Goal: Information Seeking & Learning: Learn about a topic

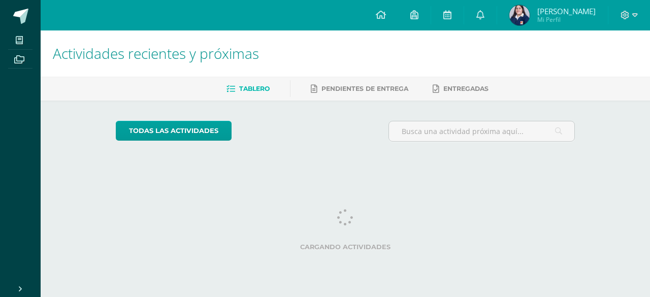
click at [643, 51] on div "Actividades recientes y próximas" at bounding box center [345, 53] width 609 height 46
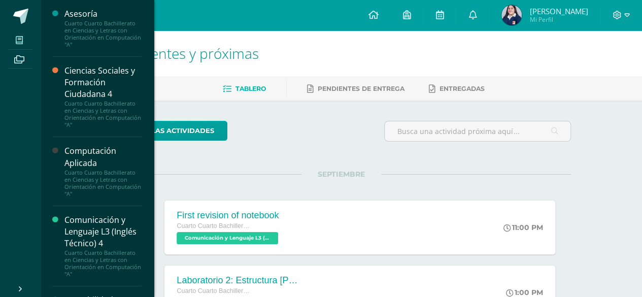
click at [16, 37] on icon at bounding box center [19, 40] width 7 height 8
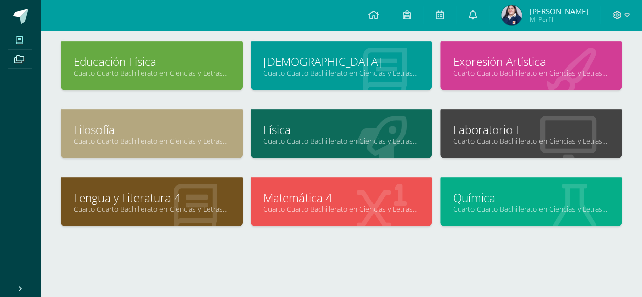
scroll to position [195, 0]
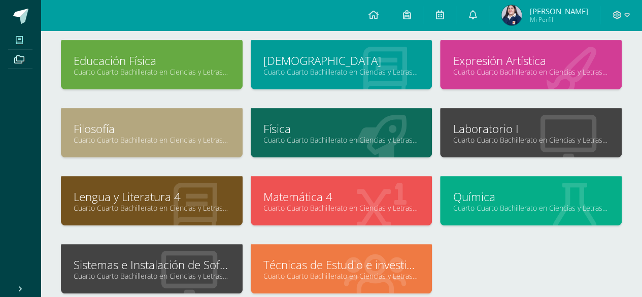
click at [152, 200] on link "Lengua y Literatura 4" at bounding box center [152, 197] width 156 height 16
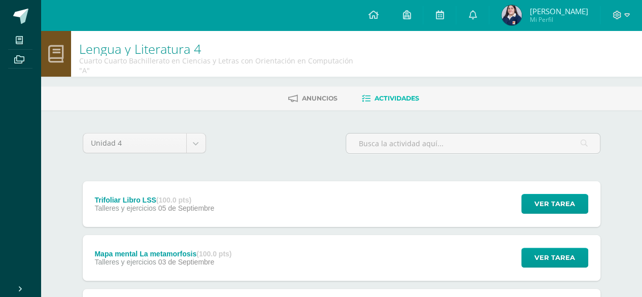
click at [282, 198] on div "Trifoliar Libro LSS (100.0 pts) Talleres y ejercicios [DATE][GEOGRAPHIC_DATA] V…" at bounding box center [342, 204] width 518 height 46
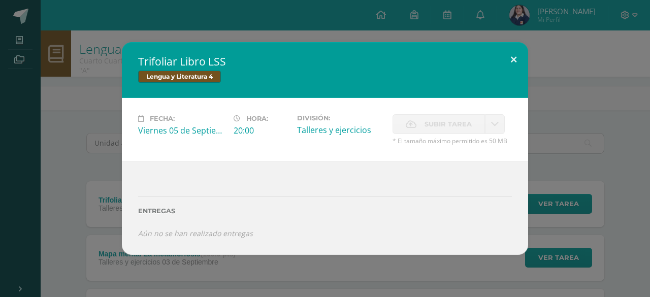
click at [508, 57] on button at bounding box center [513, 59] width 29 height 35
